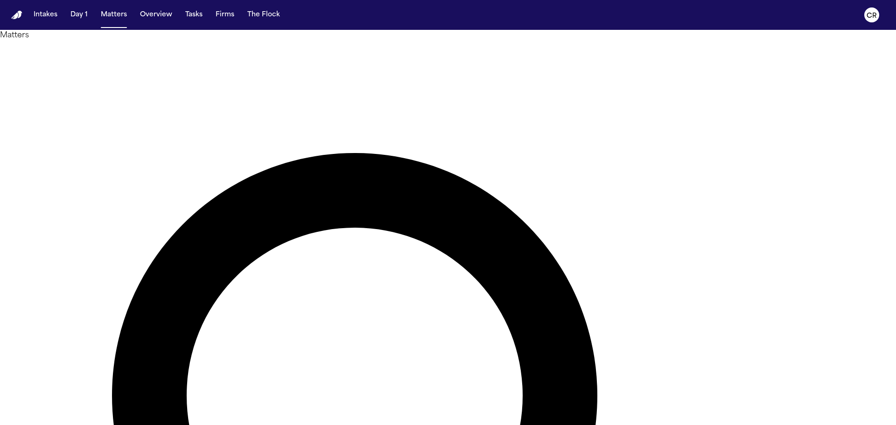
click at [14, 12] on img "Home" at bounding box center [16, 15] width 11 height 9
